Goal: Task Accomplishment & Management: Manage account settings

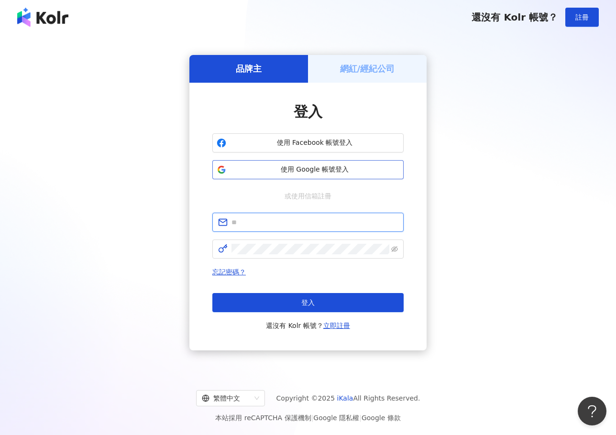
type input "**********"
click at [318, 168] on span "使用 Google 帳號登入" at bounding box center [314, 170] width 169 height 10
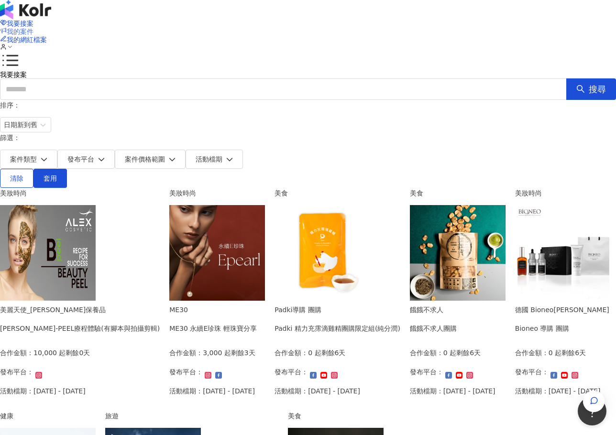
click at [33, 28] on span "我的案件" at bounding box center [20, 32] width 27 height 8
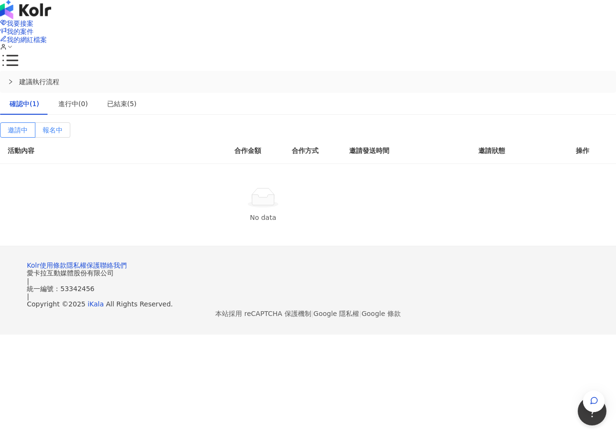
click at [132, 122] on div "邀請中 報名中 活動內容 合作金額 合作方式 邀請發送時間 邀請狀態 操作 No data" at bounding box center [308, 184] width 616 height 124
click at [63, 126] on span "報名中" at bounding box center [53, 130] width 20 height 8
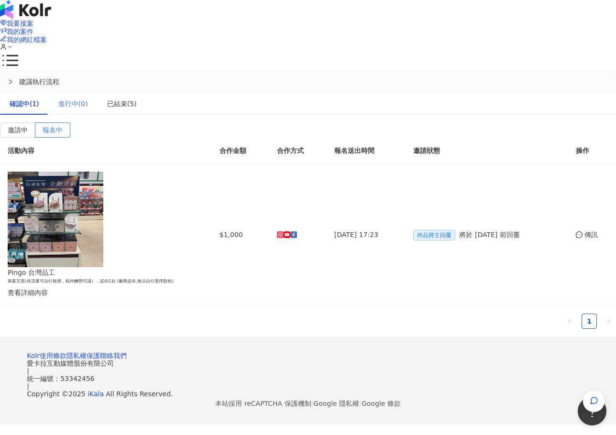
click at [98, 93] on div "進行中(0)" at bounding box center [73, 104] width 49 height 22
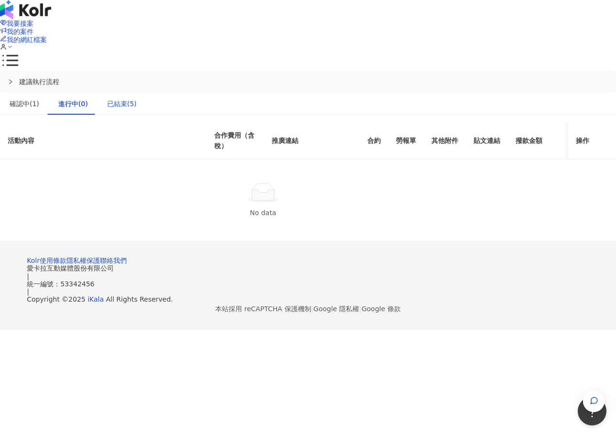
click at [137, 98] on div "已結束(5)" at bounding box center [122, 103] width 30 height 11
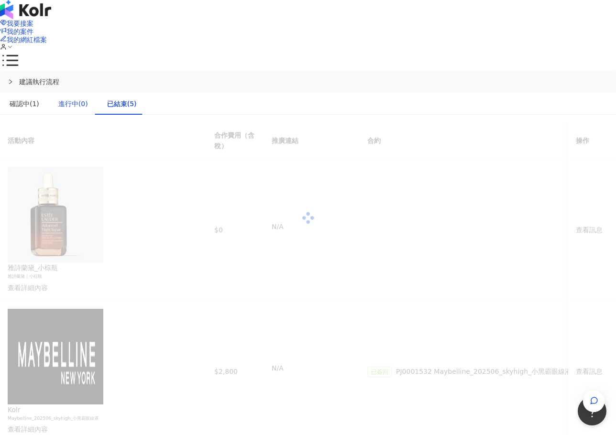
click at [88, 98] on div "進行中(0)" at bounding box center [73, 103] width 30 height 11
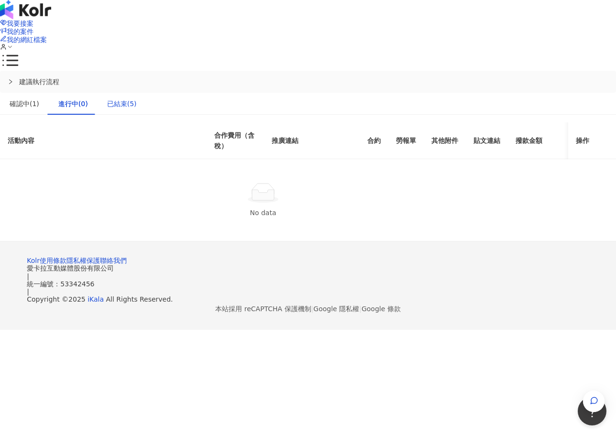
click at [137, 98] on div "已結束(5)" at bounding box center [122, 103] width 30 height 11
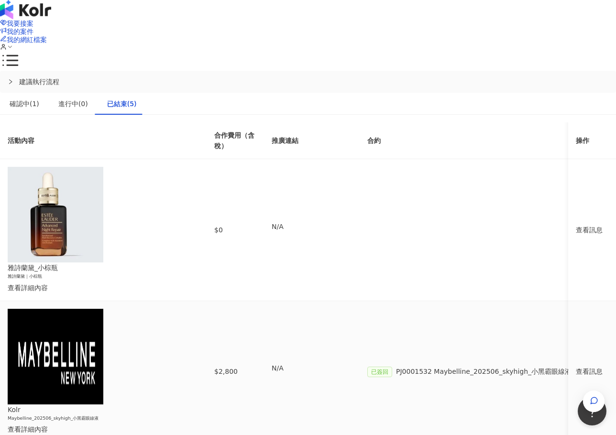
click at [576, 366] on div "查看訊息" at bounding box center [592, 371] width 33 height 11
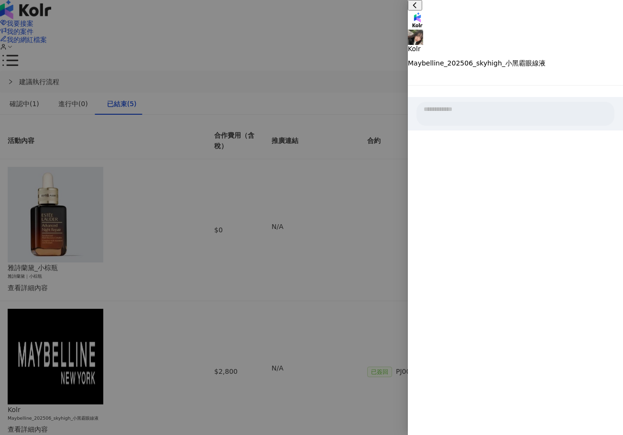
click at [280, 282] on div at bounding box center [311, 217] width 623 height 435
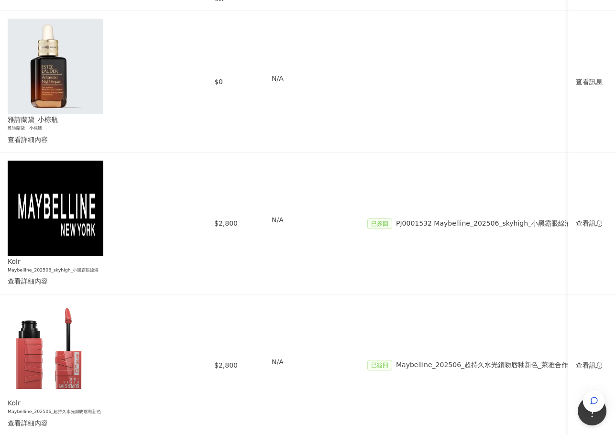
scroll to position [48, 0]
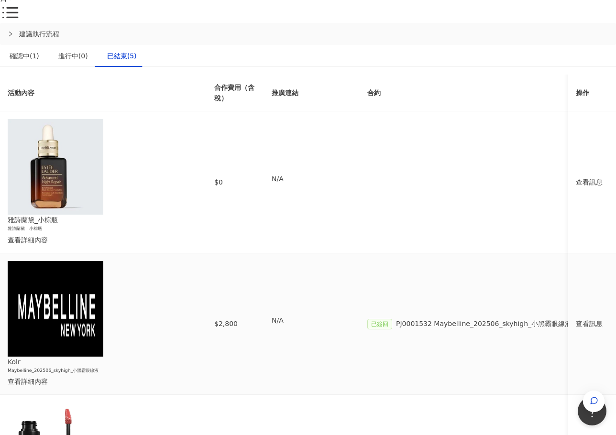
click at [576, 318] on div "查看訊息" at bounding box center [592, 323] width 33 height 11
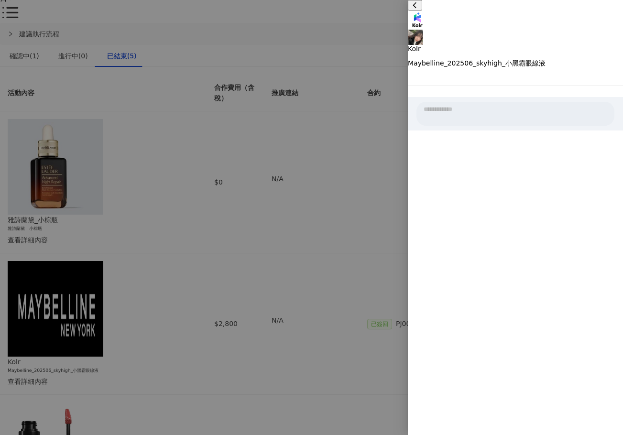
click at [339, 252] on div at bounding box center [311, 217] width 623 height 435
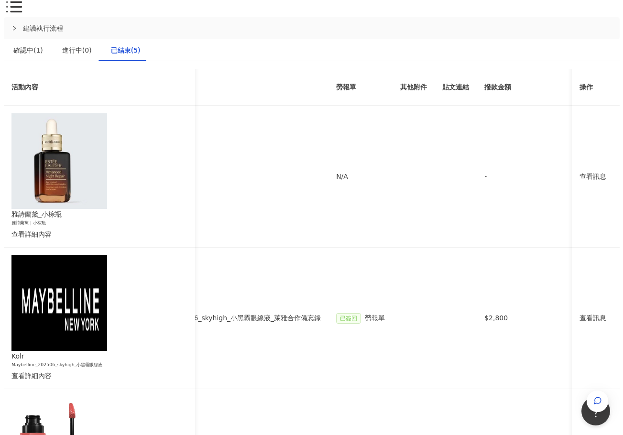
scroll to position [183, 0]
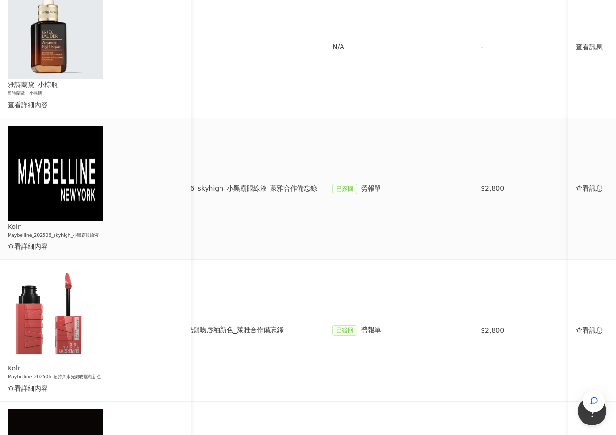
click at [381, 185] on span "勞報單" at bounding box center [371, 189] width 20 height 8
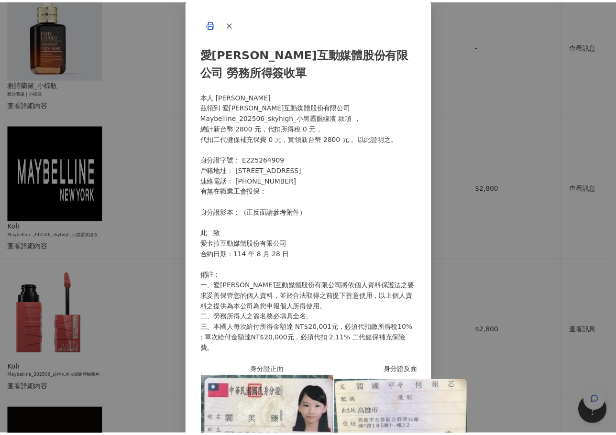
scroll to position [111, 0]
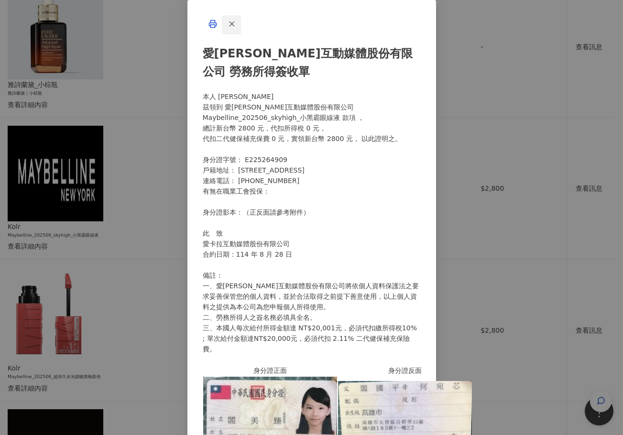
click at [236, 28] on icon "button" at bounding box center [232, 24] width 9 height 9
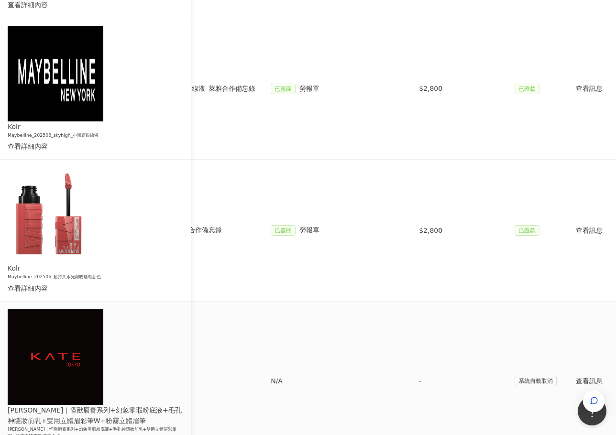
scroll to position [327, 0]
